Goal: Find specific page/section: Find specific page/section

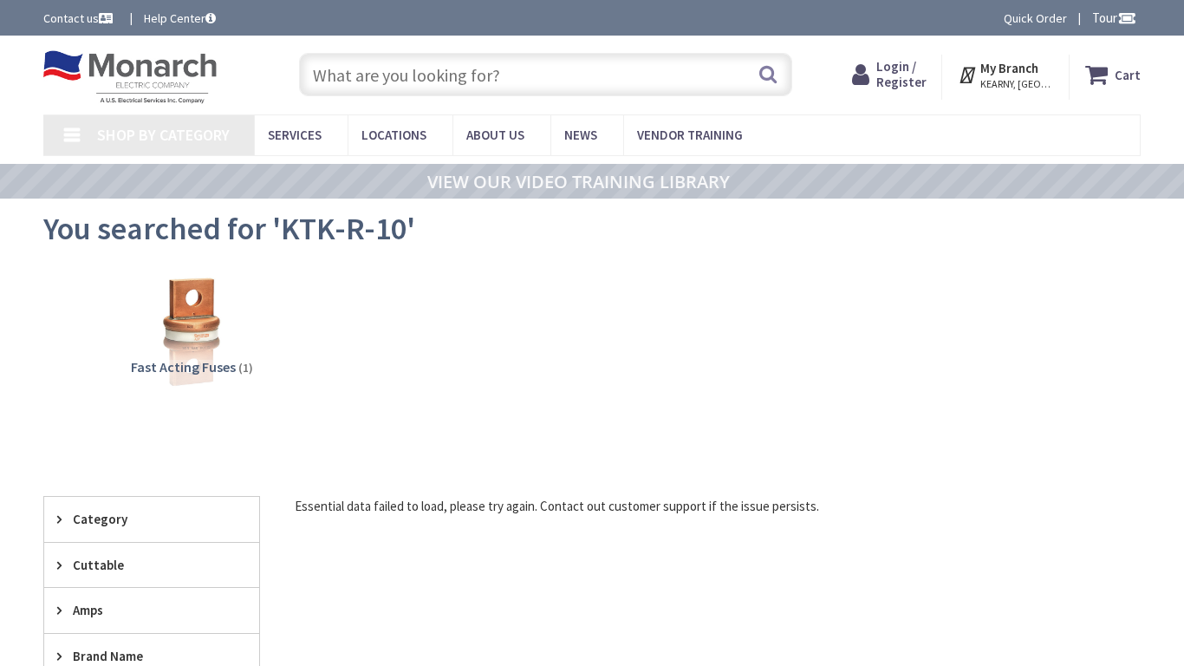
type input "[GEOGRAPHIC_DATA] Reflecting Pool, [STREET_ADDRESS][US_STATE]"
